Goal: Information Seeking & Learning: Check status

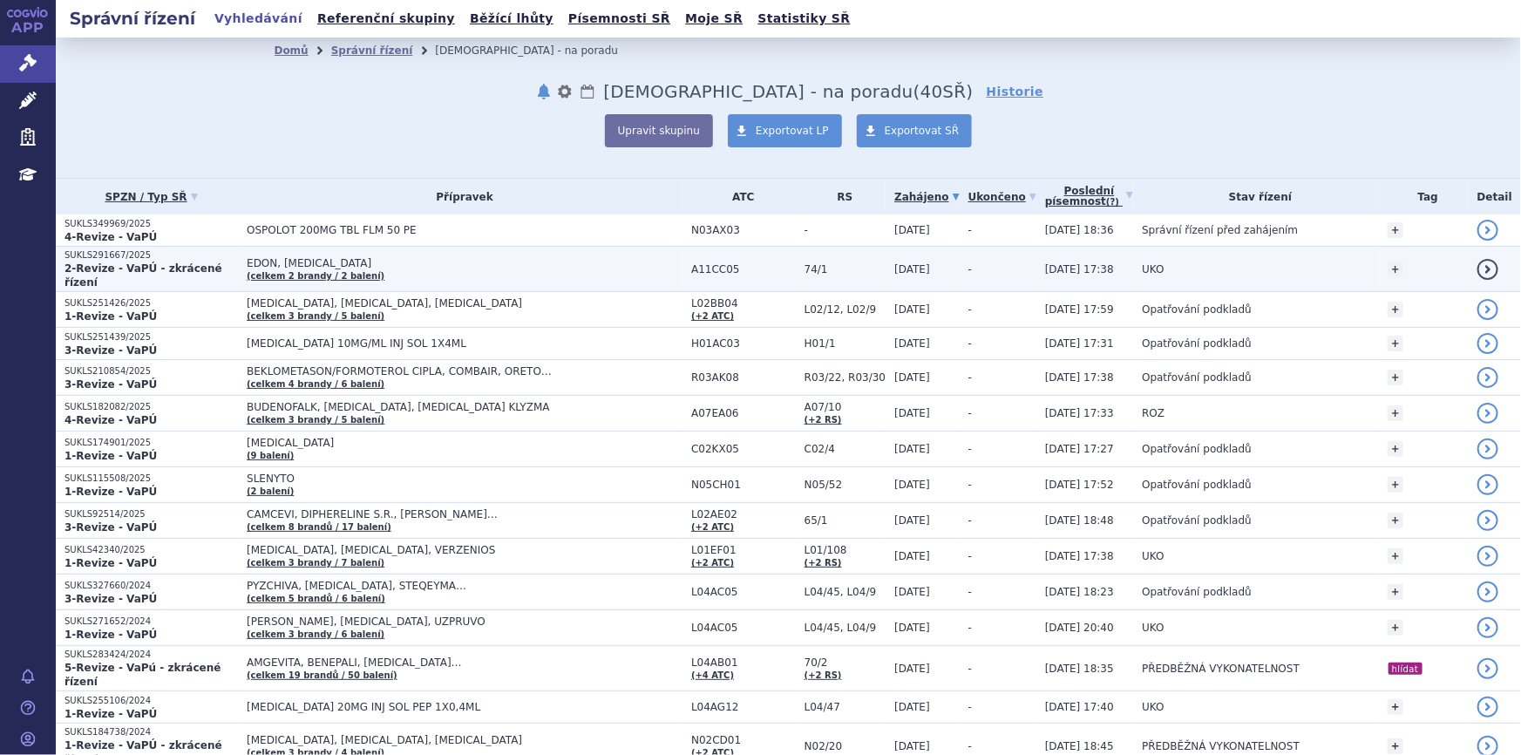
click at [372, 258] on span "EDON, VIGANTOL" at bounding box center [465, 263] width 436 height 12
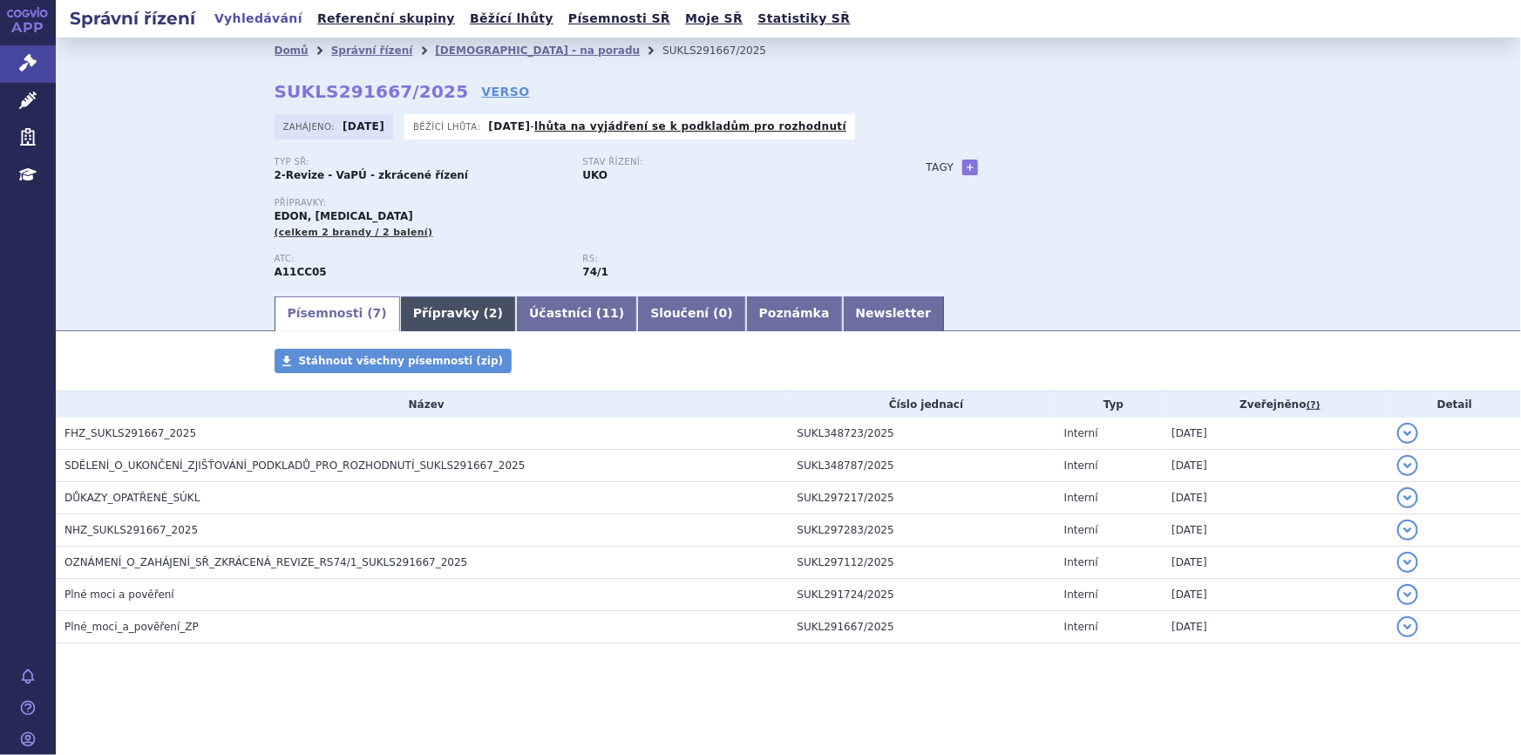
click at [433, 319] on link "Přípravky ( 2 )" at bounding box center [458, 313] width 116 height 35
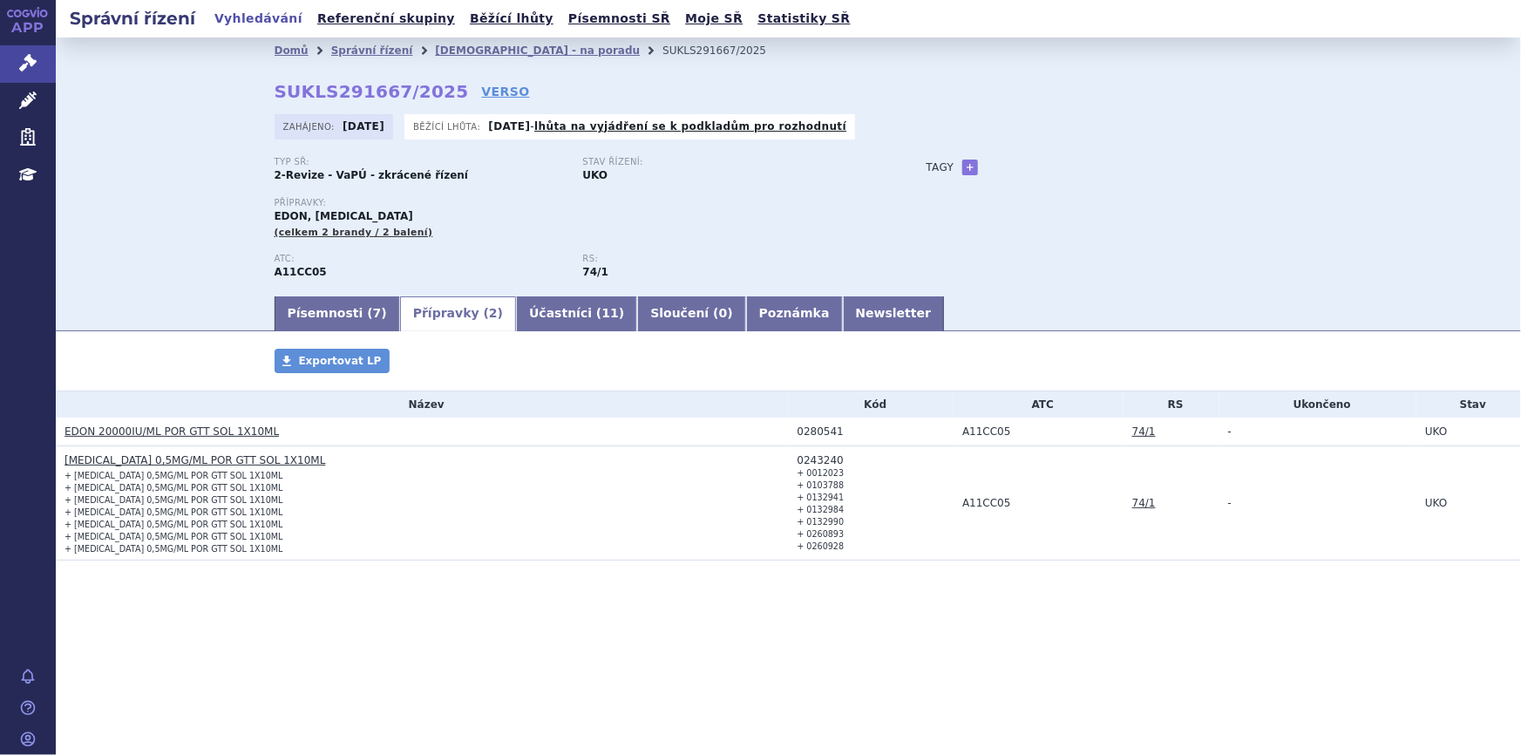
click at [242, 430] on link "EDON 20000IU/ML POR GTT SOL 1X10ML" at bounding box center [172, 431] width 214 height 12
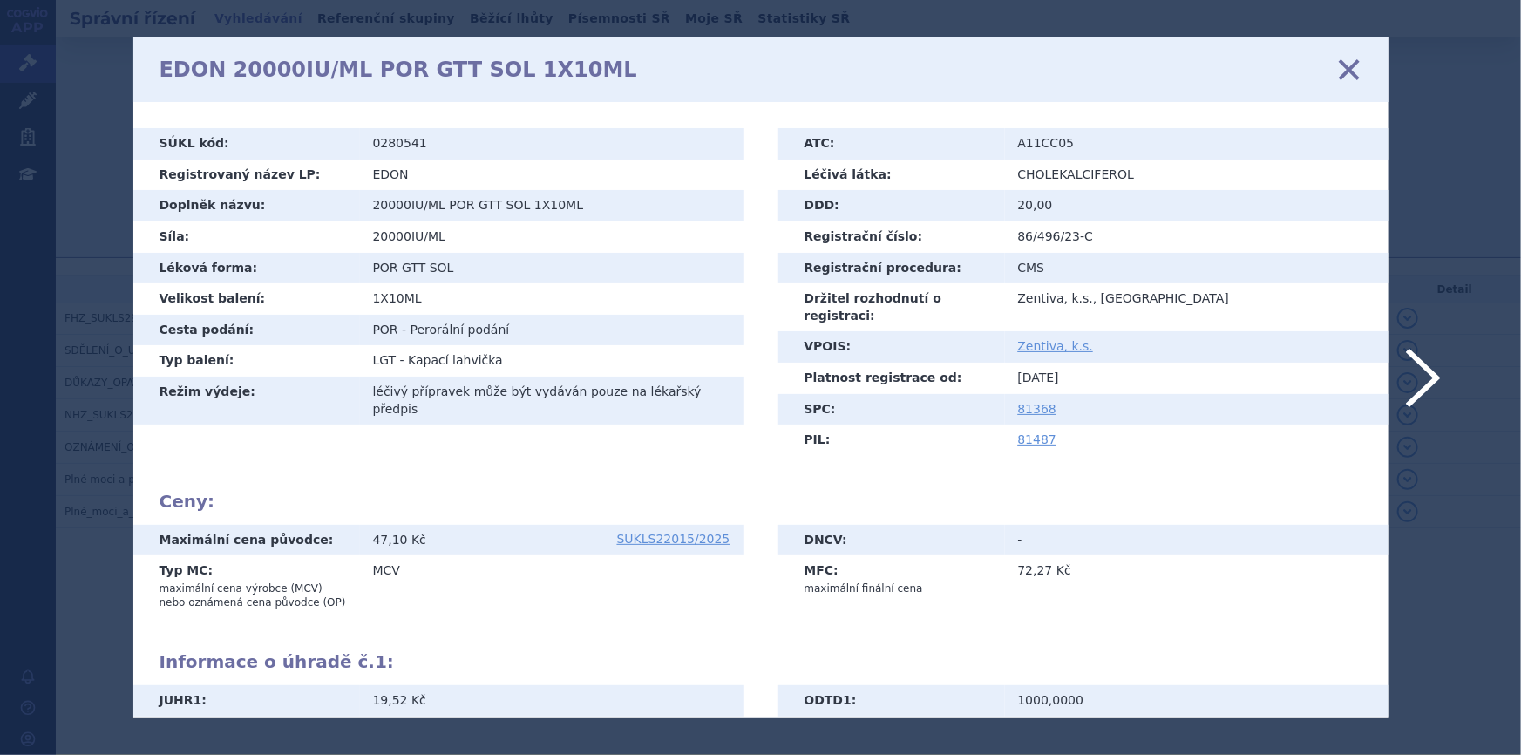
click at [1356, 65] on icon at bounding box center [1348, 69] width 37 height 37
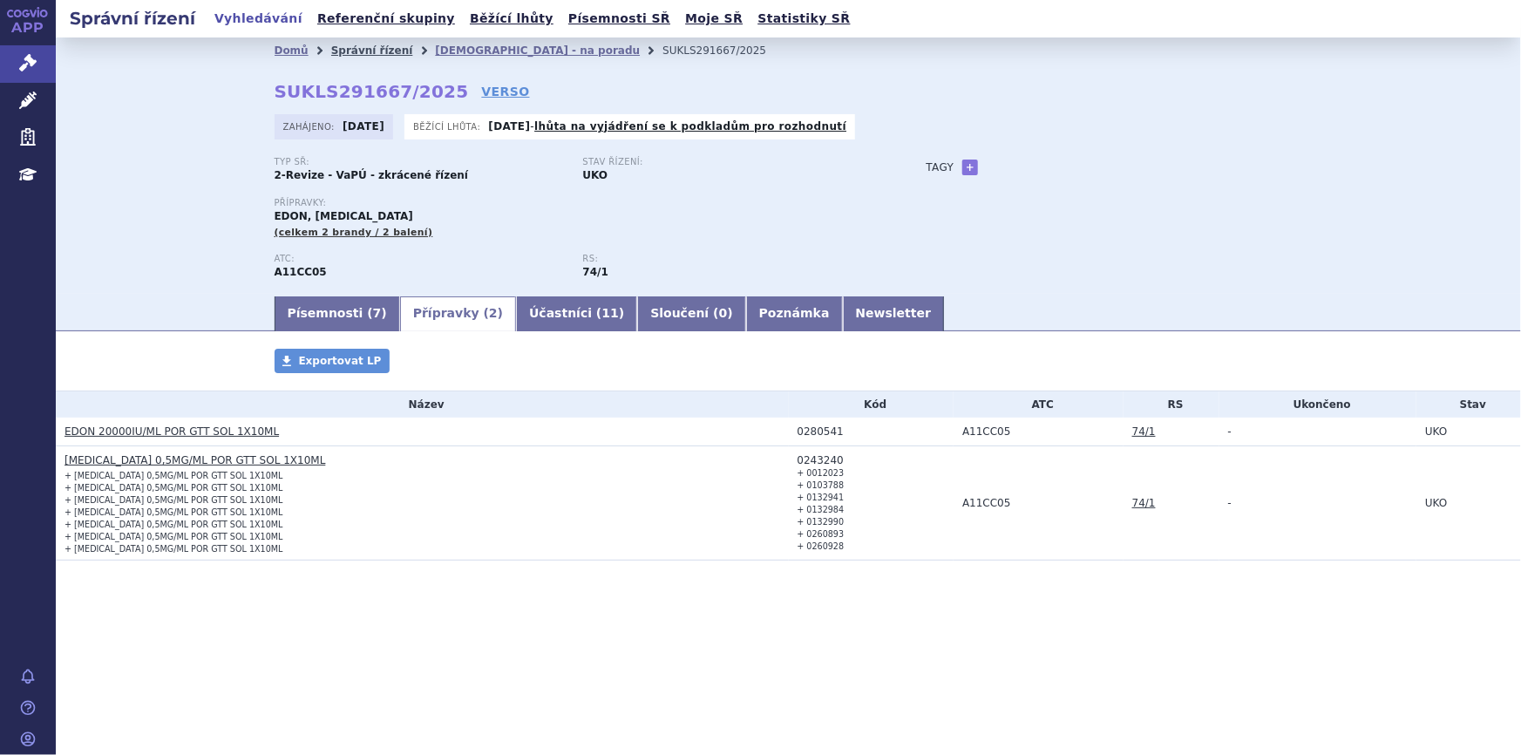
click at [380, 52] on link "Správní řízení" at bounding box center [372, 50] width 82 height 12
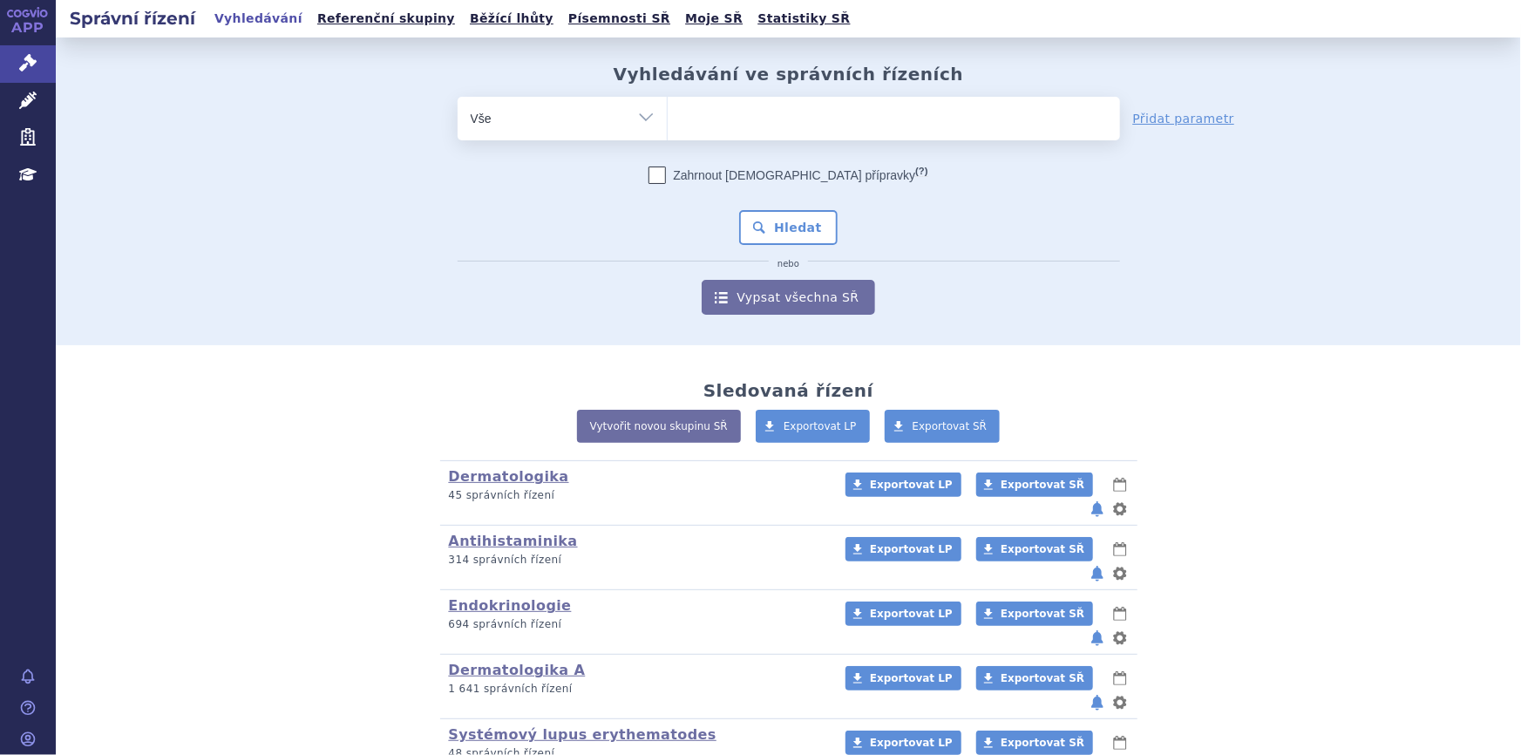
click at [724, 126] on ul at bounding box center [894, 115] width 452 height 37
click at [668, 126] on select at bounding box center [667, 118] width 1 height 44
paste input "SUKLS115719/2025"
type input "SUKLS115719/2025"
select select "SUKLS115719/2025"
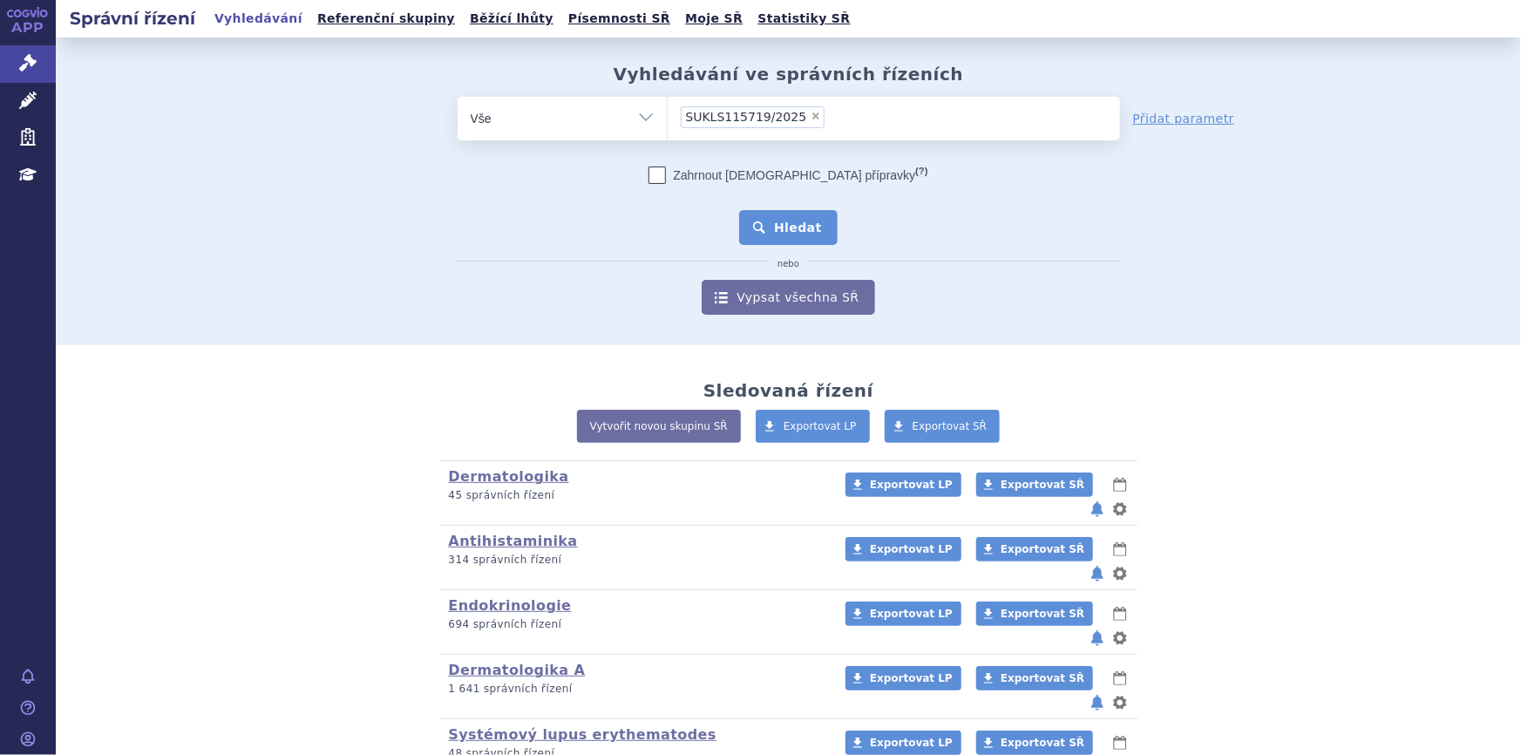
click at [794, 235] on button "Hledat" at bounding box center [788, 227] width 99 height 35
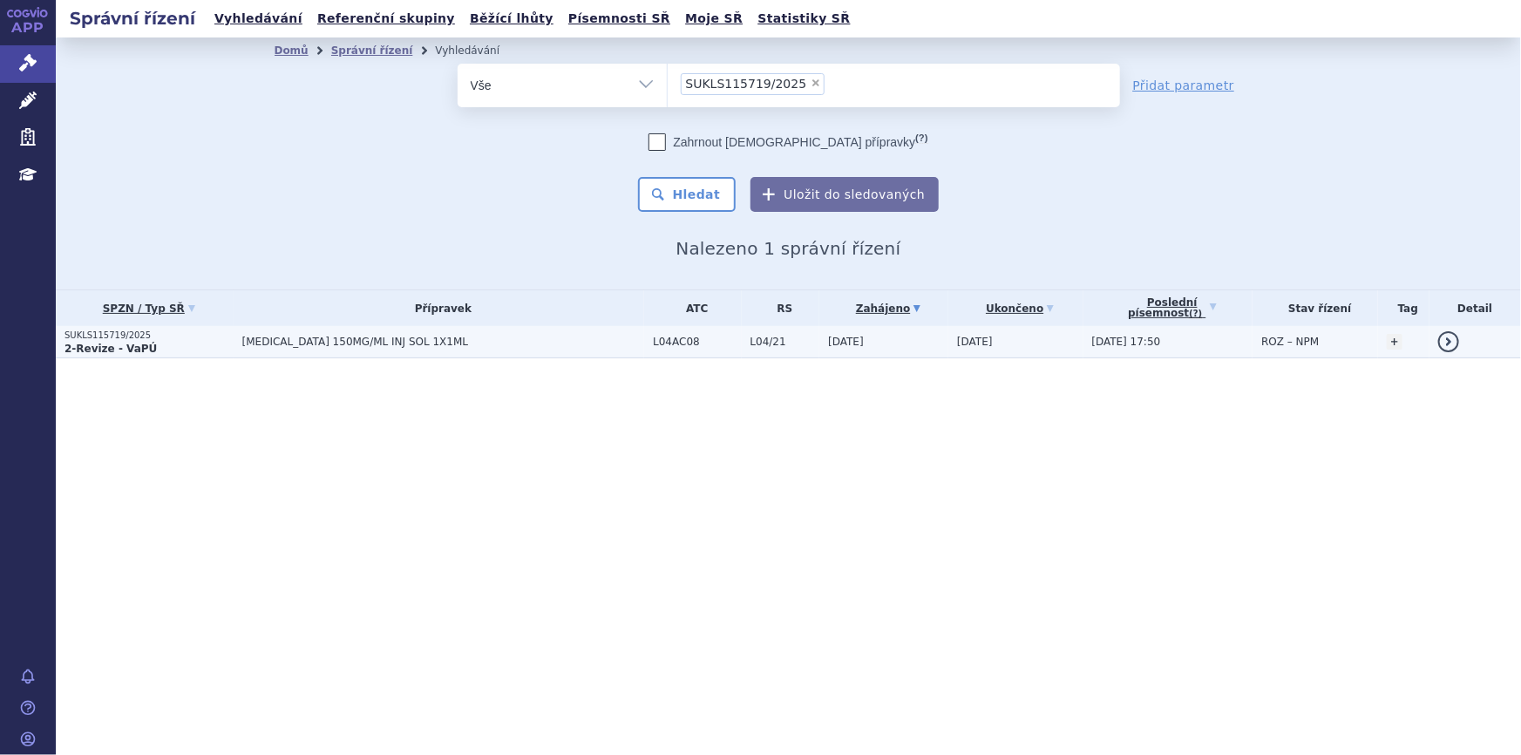
click at [234, 347] on p "2-Revize - VaPÚ" at bounding box center [149, 349] width 169 height 14
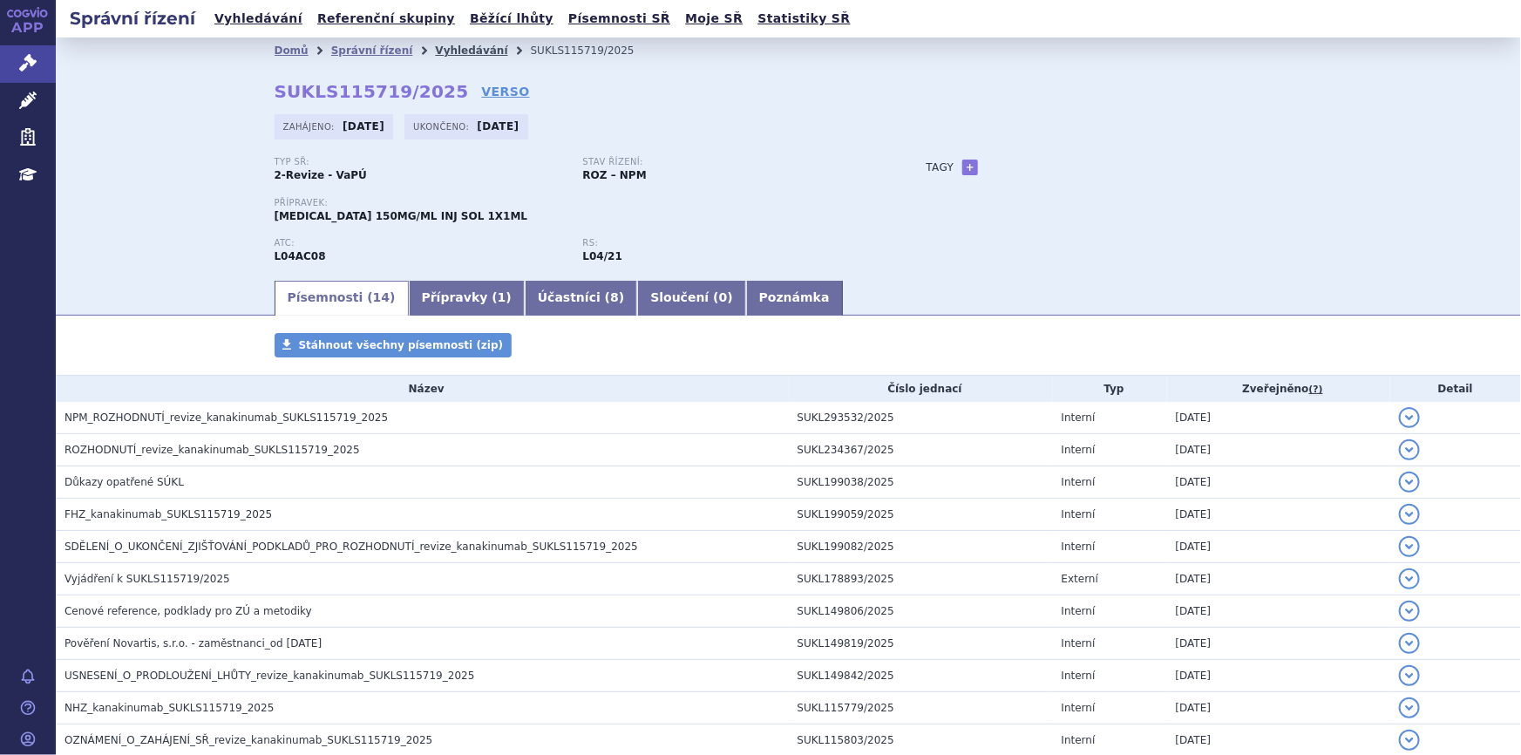
click at [435, 52] on link "Vyhledávání" at bounding box center [471, 50] width 72 height 12
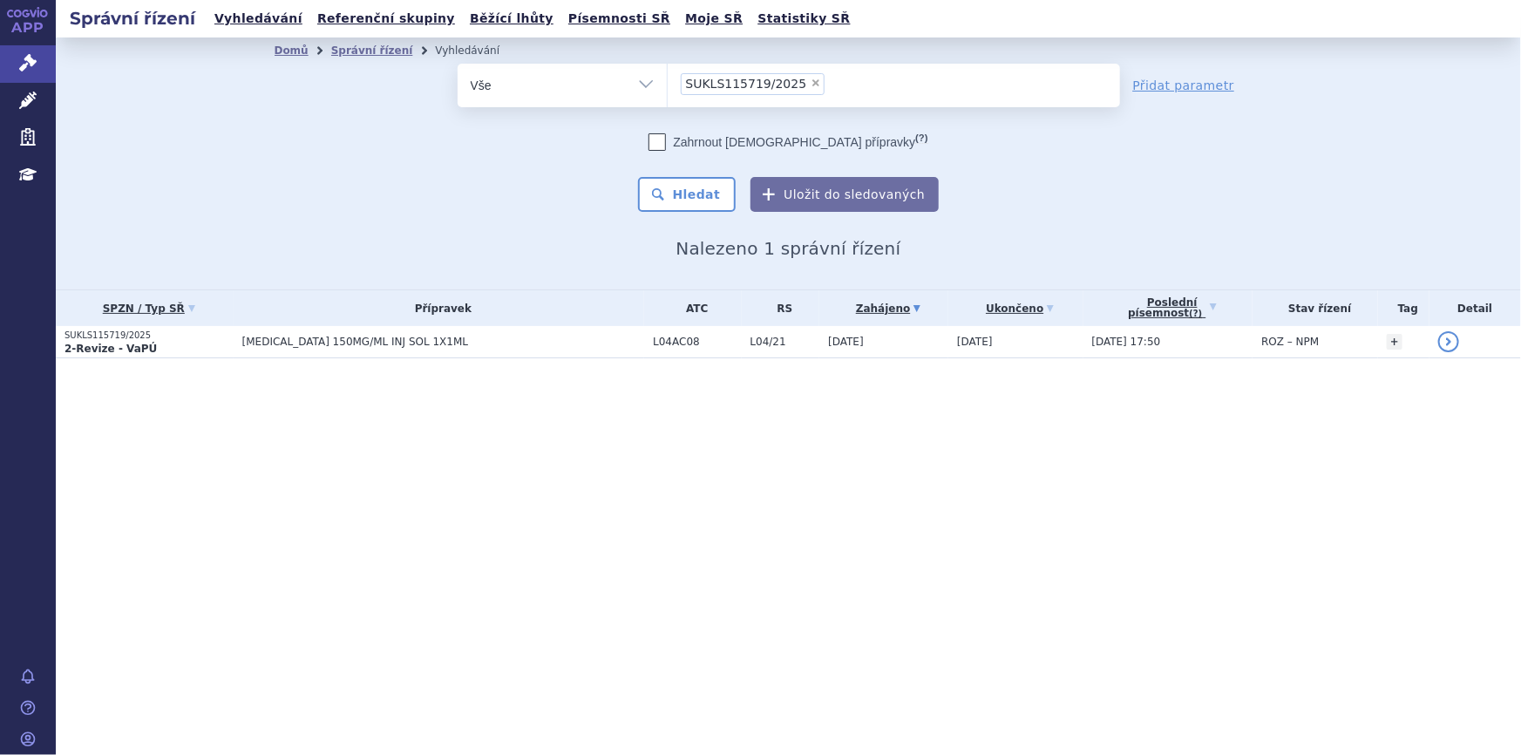
click at [811, 83] on span "×" at bounding box center [816, 83] width 10 height 10
click at [668, 83] on select "SUKLS115719/2025" at bounding box center [667, 85] width 1 height 44
select select
type input "SUKLS92514/2025"
select select "SUKLS92514/2025"
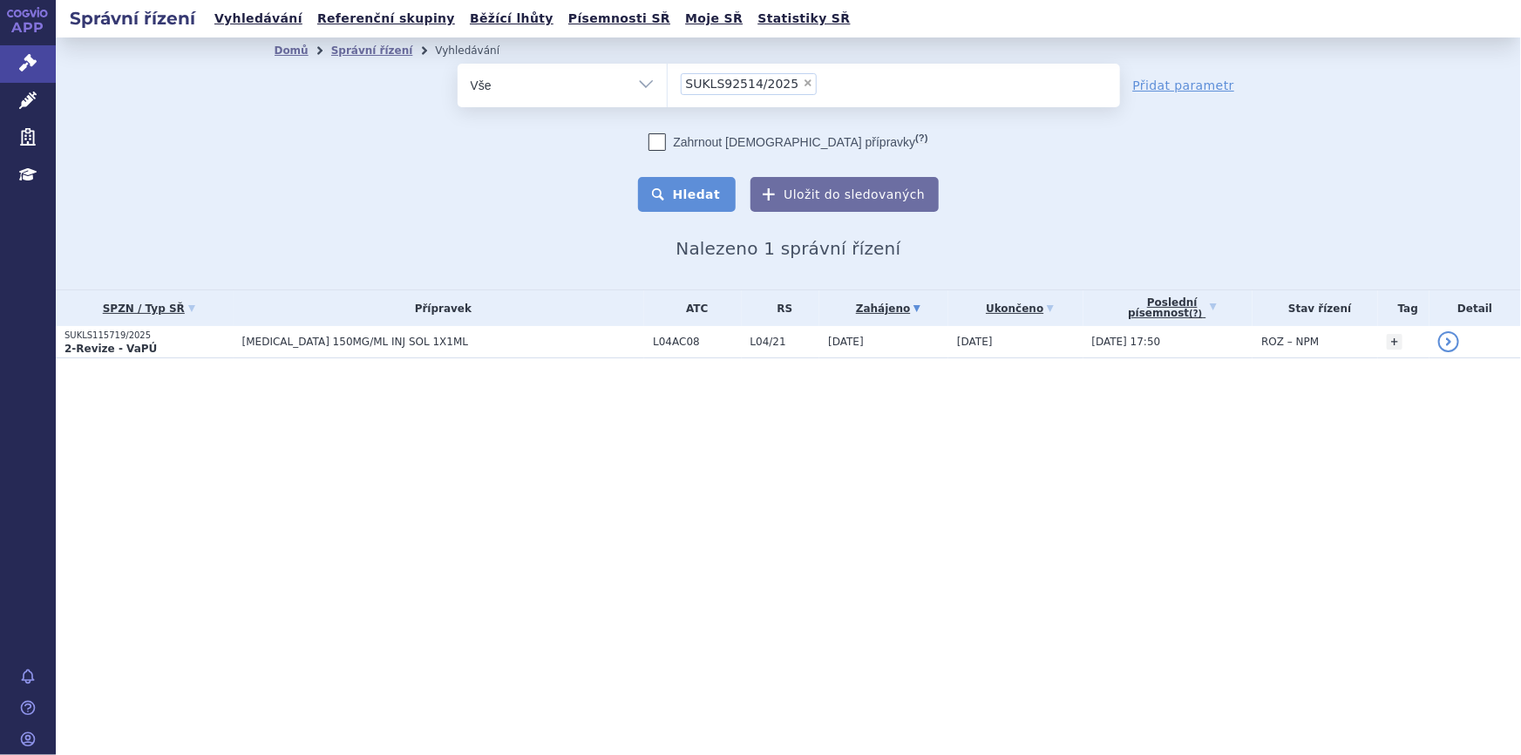
click at [689, 188] on button "Hledat" at bounding box center [687, 194] width 99 height 35
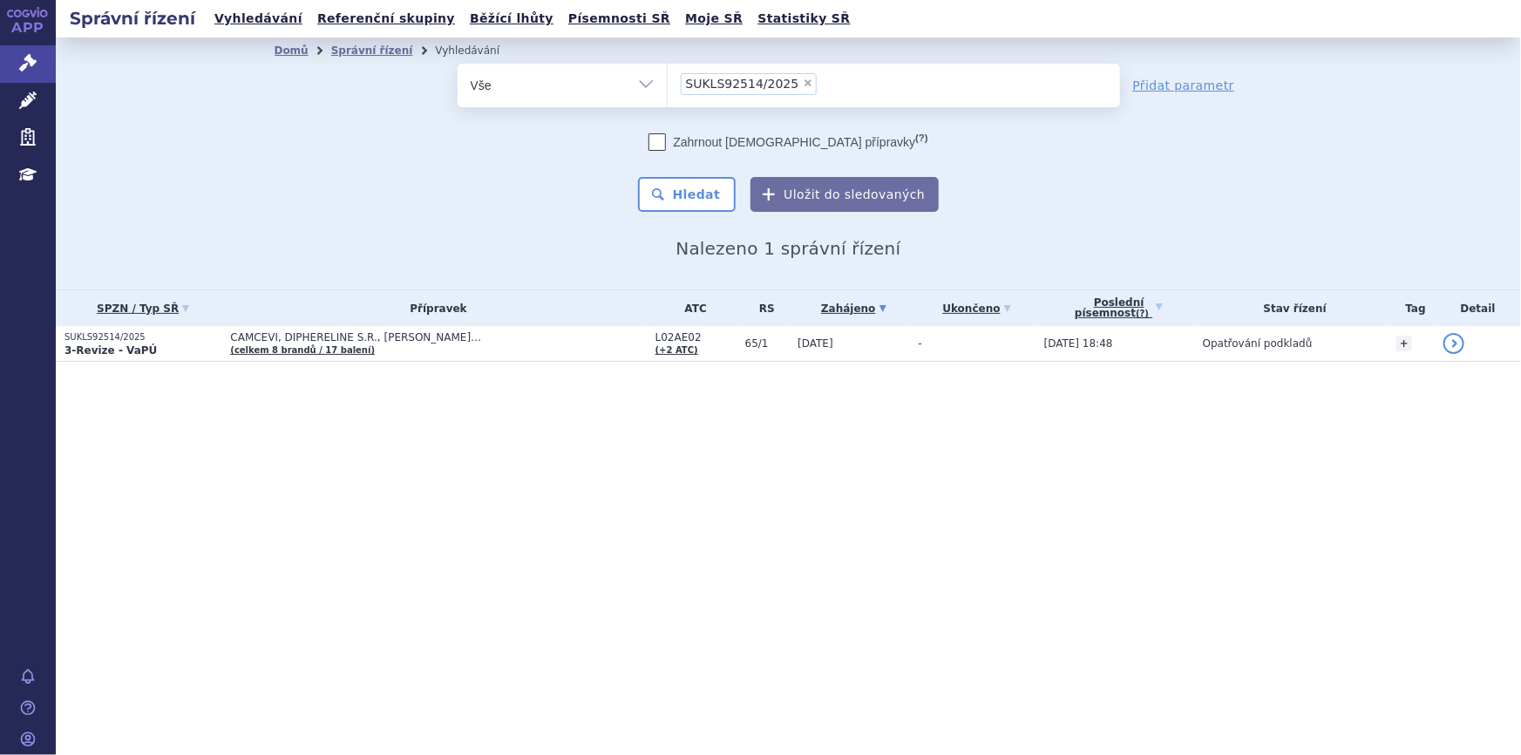
click at [457, 341] on span "CAMCEVI, DIPHERELINE S.R., [PERSON_NAME]…" at bounding box center [438, 337] width 416 height 12
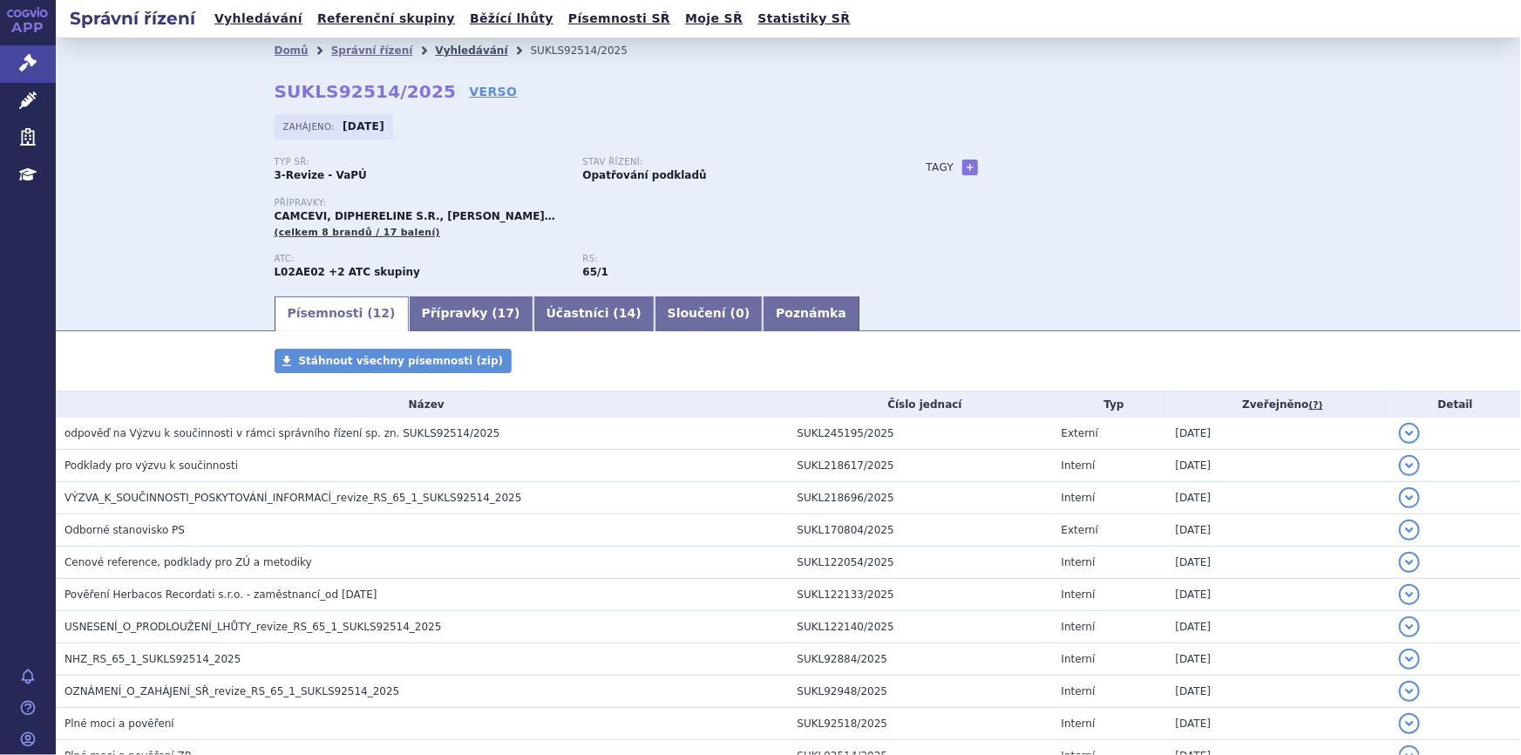
click at [435, 51] on link "Vyhledávání" at bounding box center [471, 50] width 72 height 12
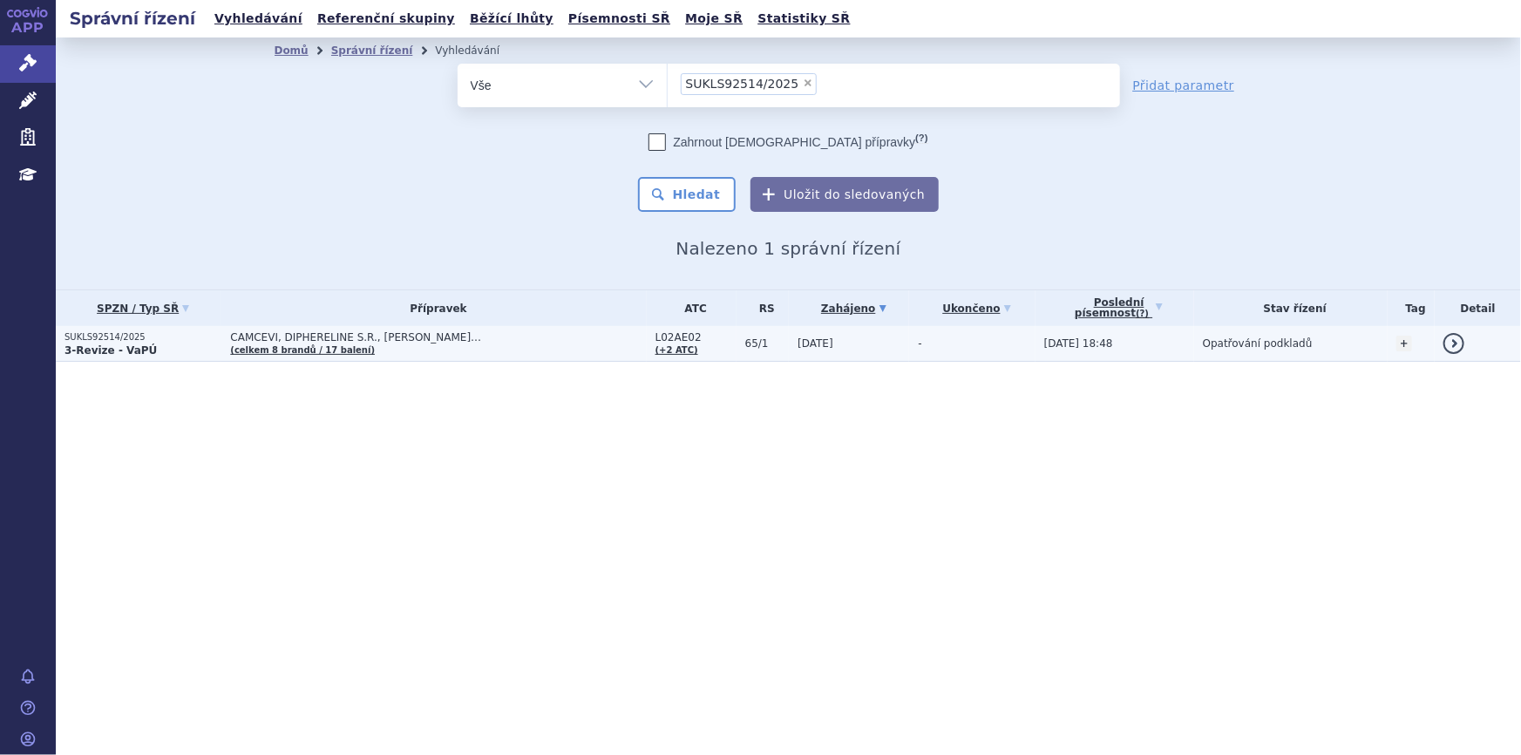
click at [473, 343] on td "CAMCEVI, DIPHERELINE S.R., ELIGARD… (celkem 8 brandů / 17 balení)" at bounding box center [433, 344] width 425 height 36
